Goal: Information Seeking & Learning: Learn about a topic

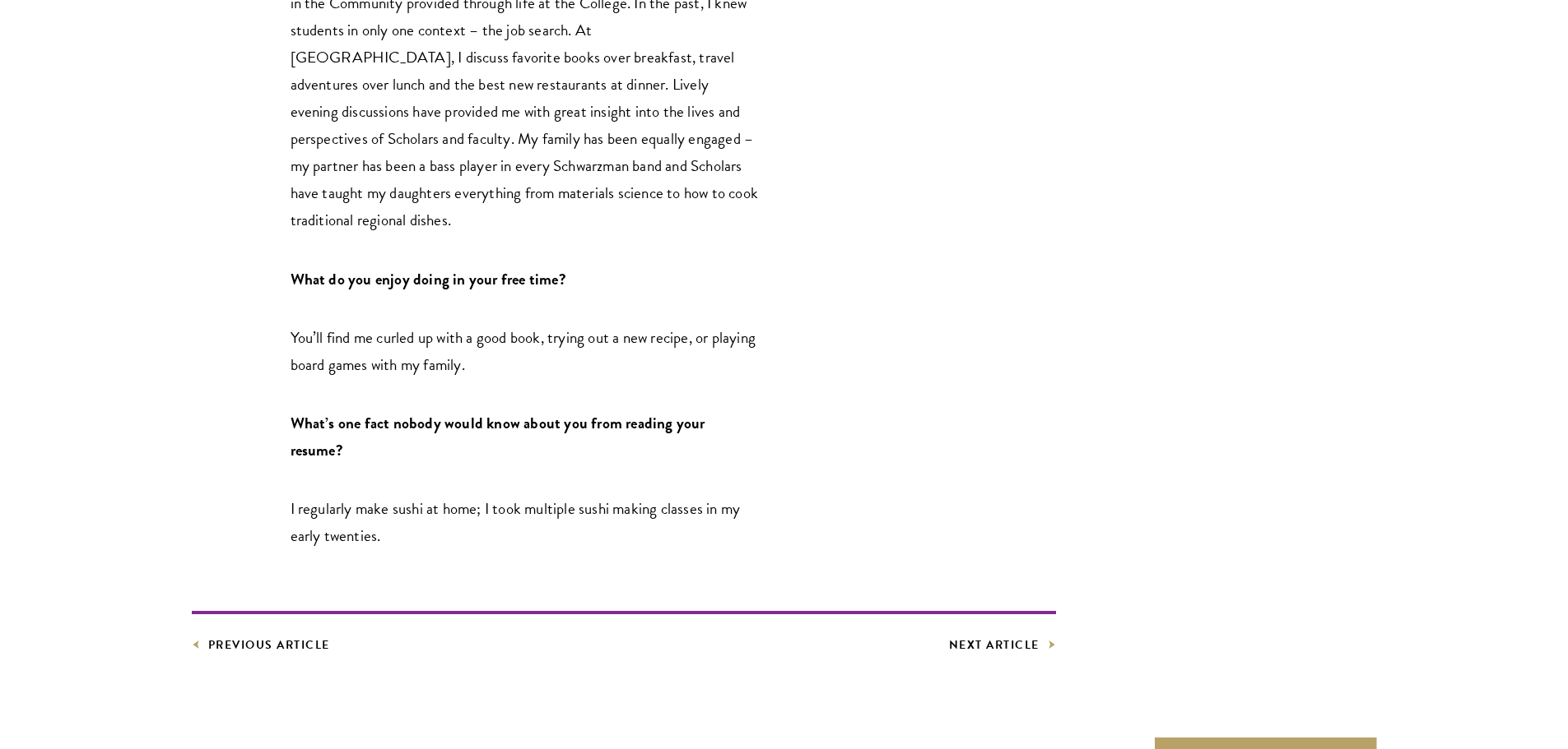
scroll to position [2825, 0]
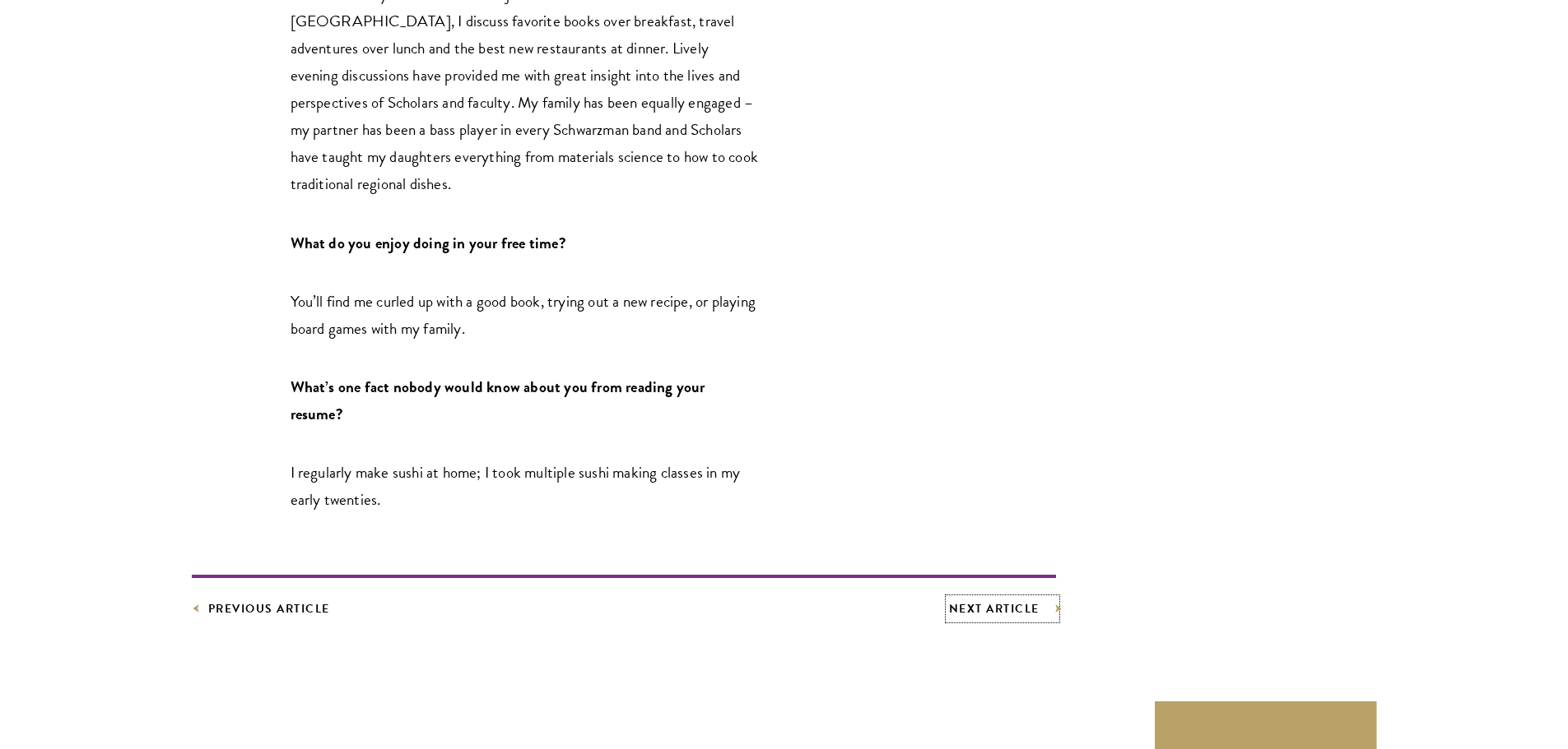
click at [977, 599] on link "Next Article" at bounding box center [1001, 609] width 107 height 20
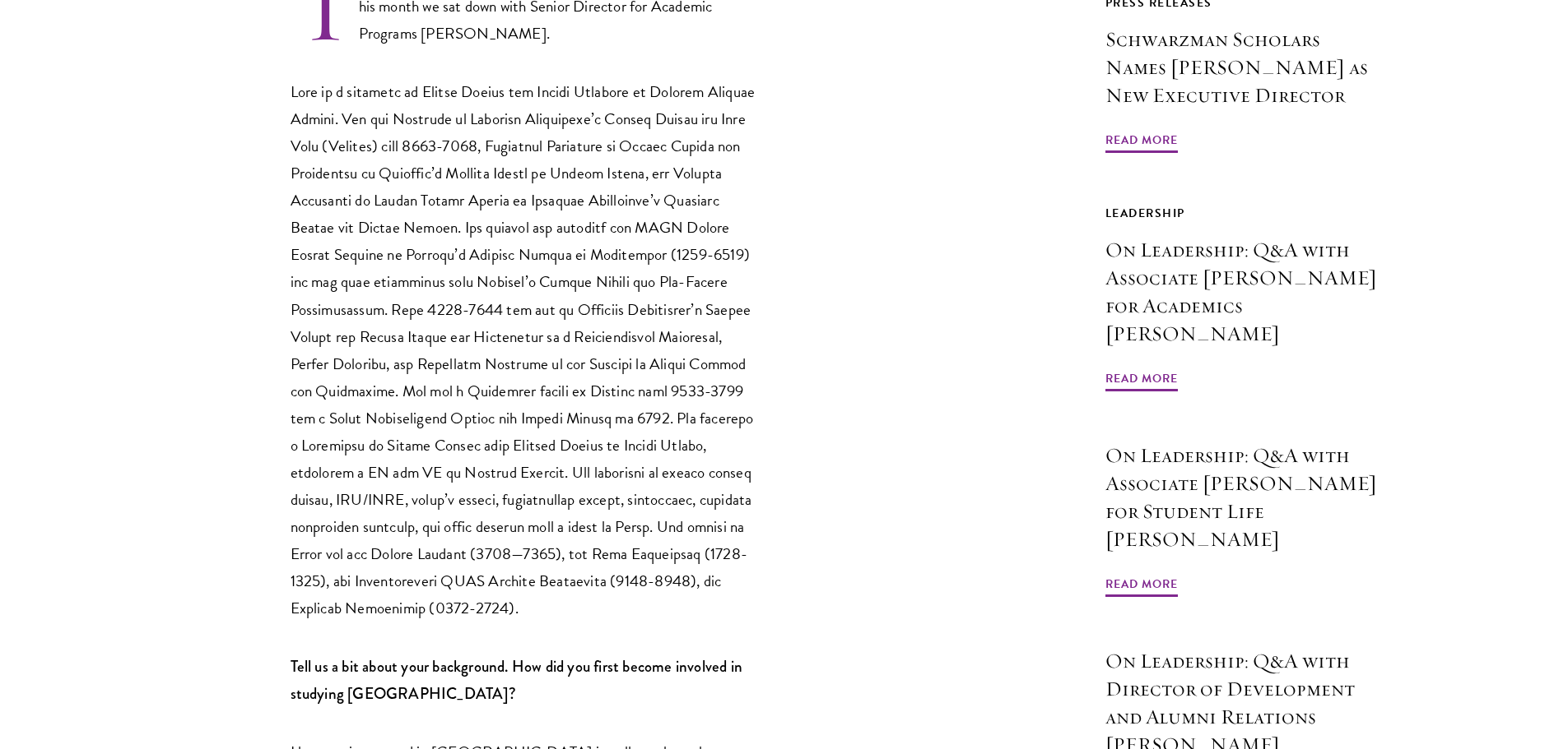
scroll to position [905, 0]
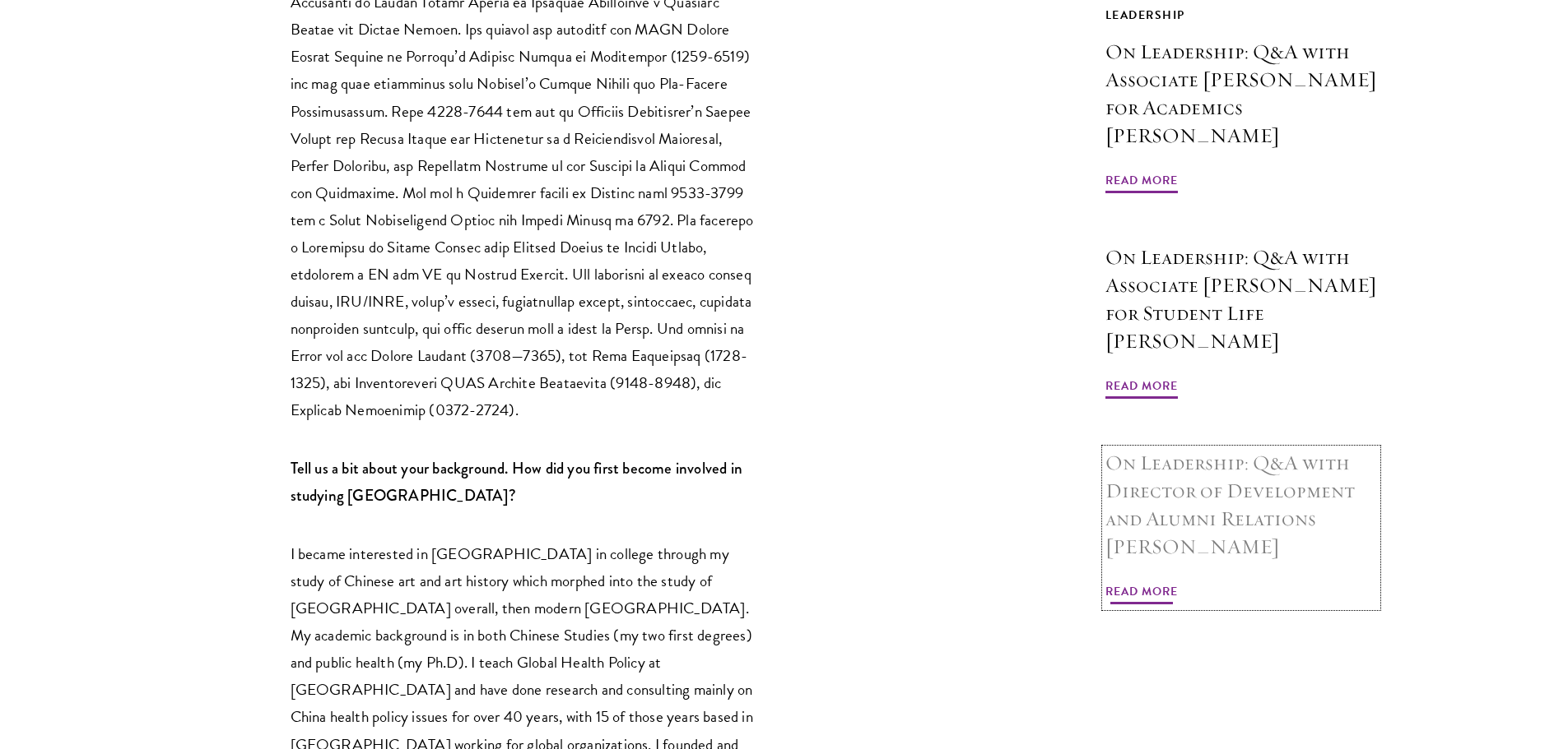
click at [1141, 582] on span "Read More" at bounding box center [1141, 594] width 72 height 26
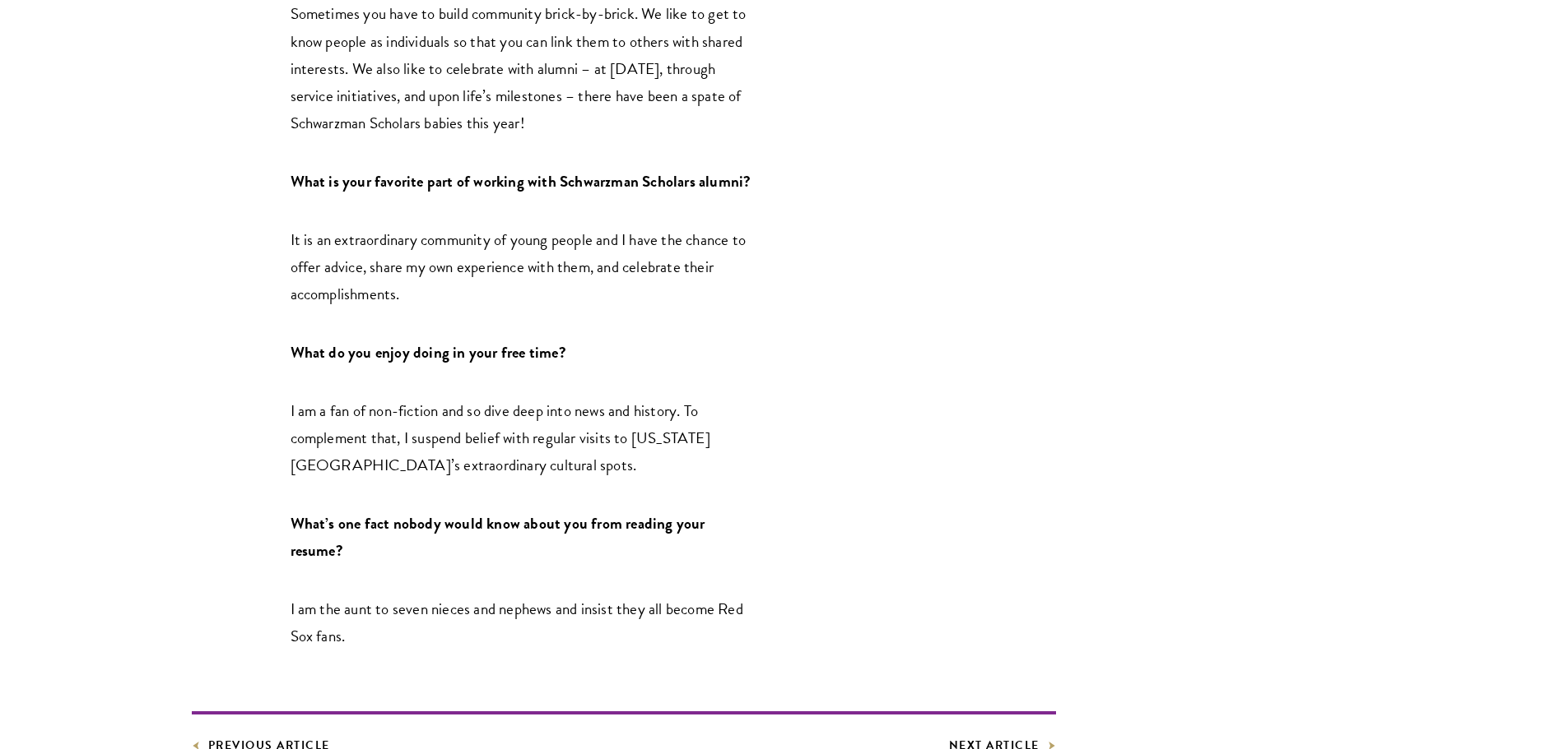
scroll to position [1974, 0]
